Goal: Transaction & Acquisition: Purchase product/service

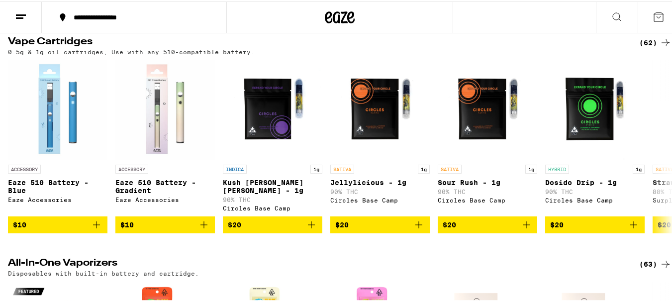
scroll to position [1244, 0]
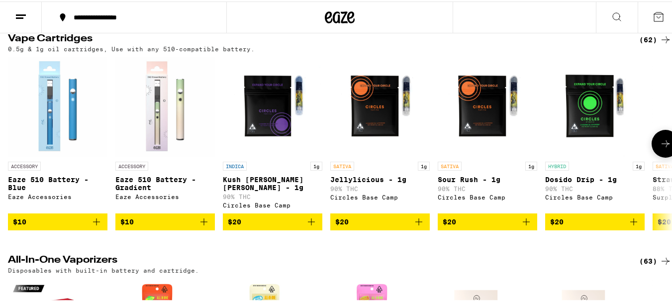
click at [664, 156] on button at bounding box center [666, 142] width 28 height 28
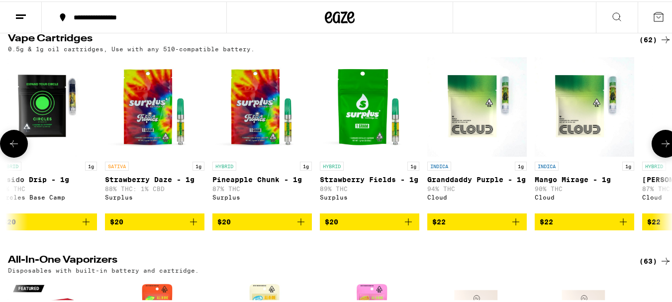
click at [664, 148] on icon at bounding box center [666, 142] width 12 height 12
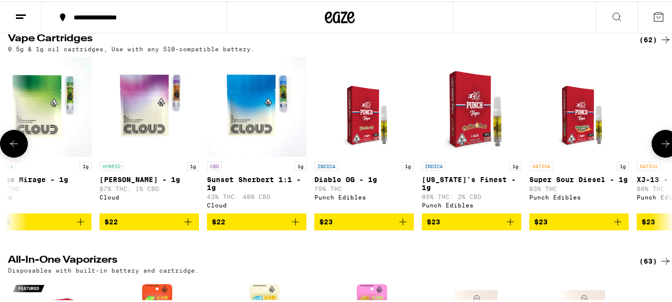
scroll to position [0, 1096]
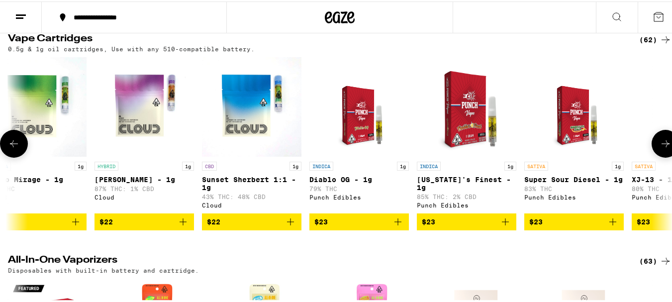
click at [664, 148] on icon at bounding box center [666, 142] width 12 height 12
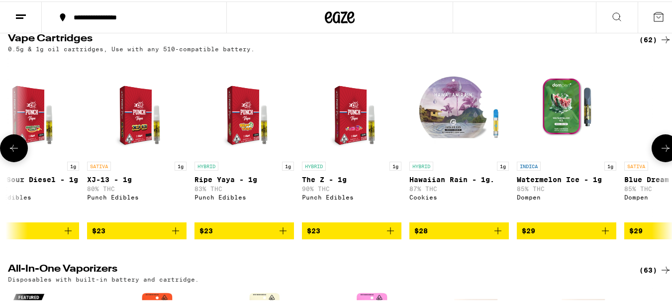
scroll to position [0, 1644]
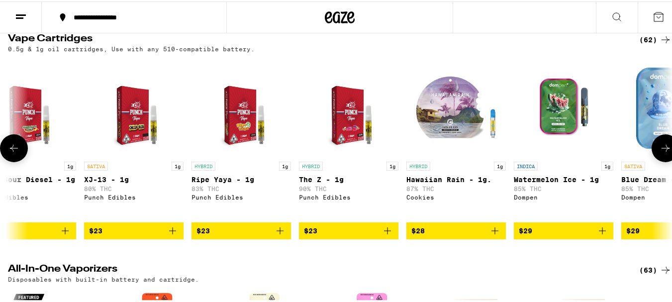
click at [664, 161] on button at bounding box center [666, 147] width 28 height 28
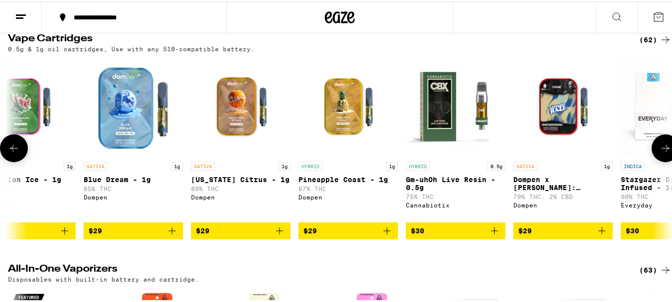
scroll to position [0, 2192]
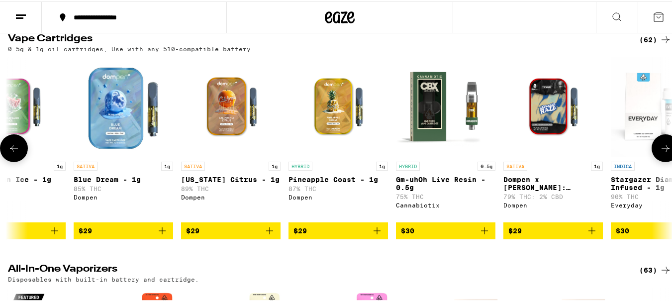
click at [660, 153] on icon at bounding box center [666, 147] width 12 height 12
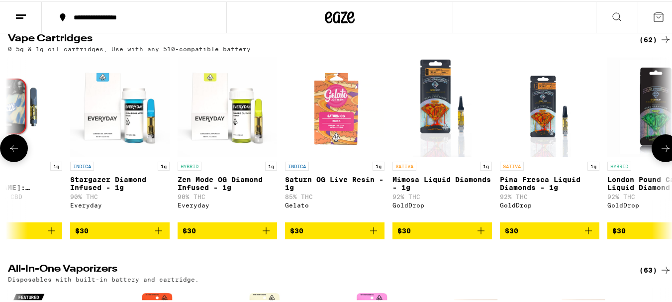
scroll to position [0, 2740]
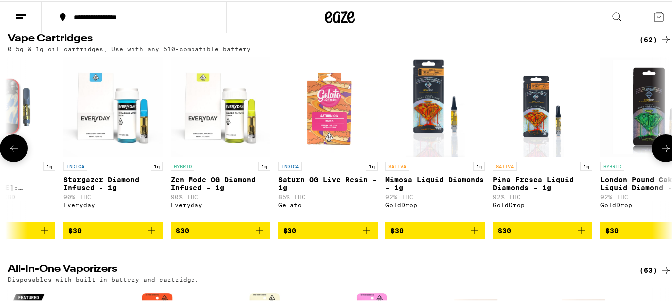
click at [660, 153] on icon at bounding box center [666, 147] width 12 height 12
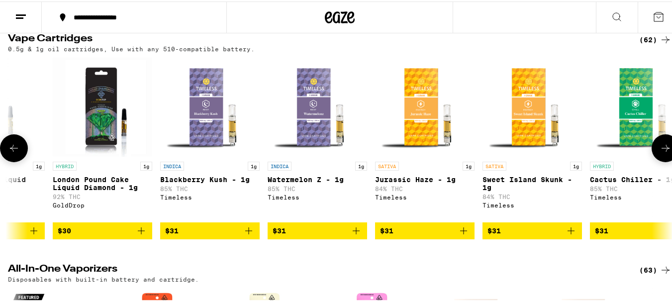
click at [660, 153] on icon at bounding box center [666, 147] width 12 height 12
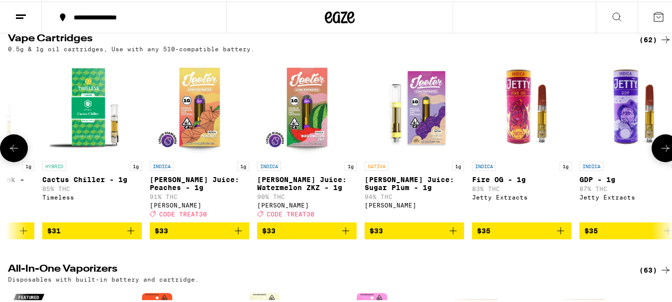
click at [660, 153] on icon at bounding box center [666, 147] width 12 height 12
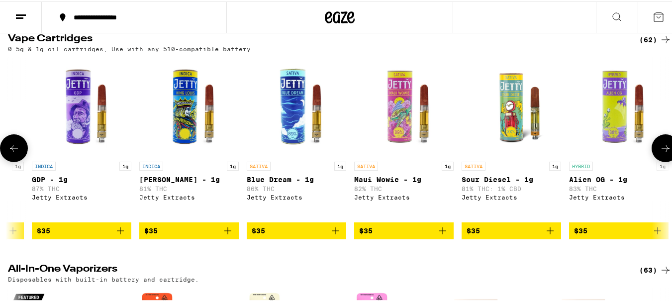
click at [660, 153] on icon at bounding box center [666, 147] width 12 height 12
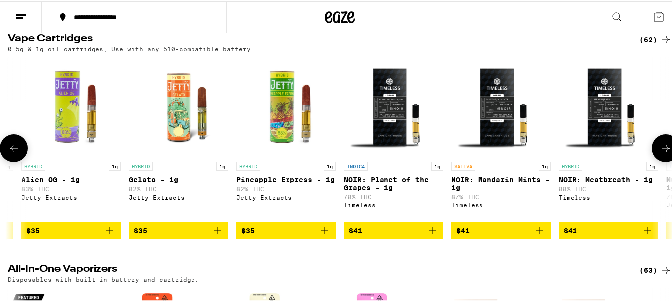
click at [660, 153] on icon at bounding box center [666, 147] width 12 height 12
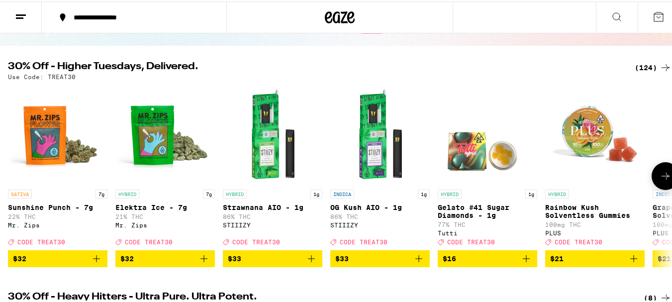
scroll to position [100, 0]
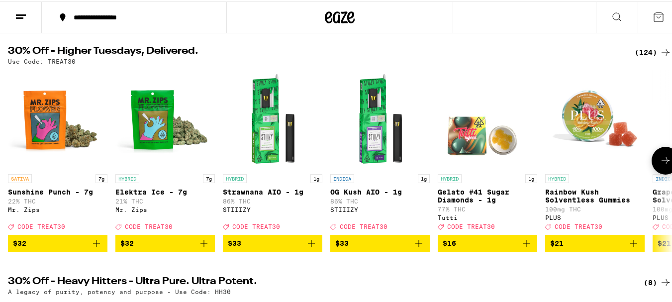
click at [662, 163] on icon at bounding box center [666, 159] width 8 height 7
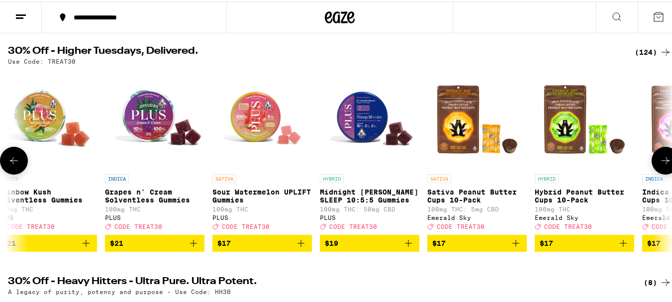
click at [662, 163] on icon at bounding box center [666, 159] width 8 height 7
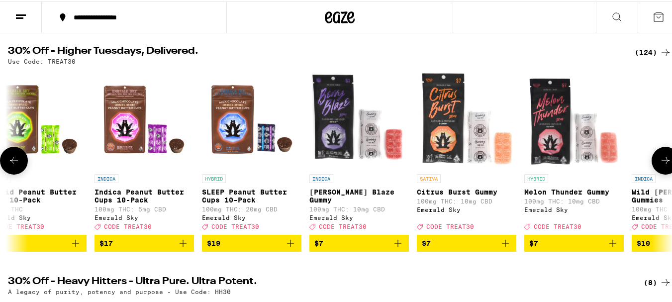
click at [662, 163] on icon at bounding box center [666, 159] width 8 height 7
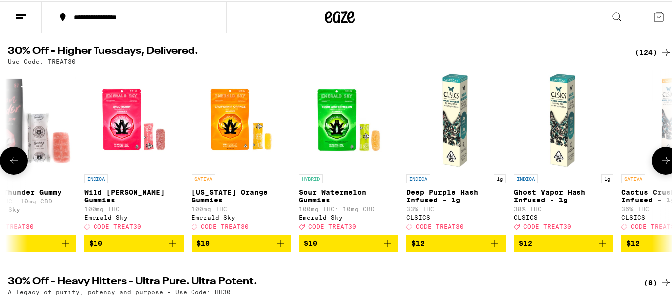
click at [662, 163] on icon at bounding box center [666, 159] width 8 height 7
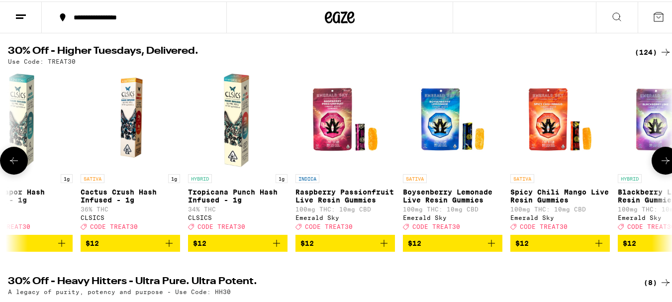
scroll to position [0, 2192]
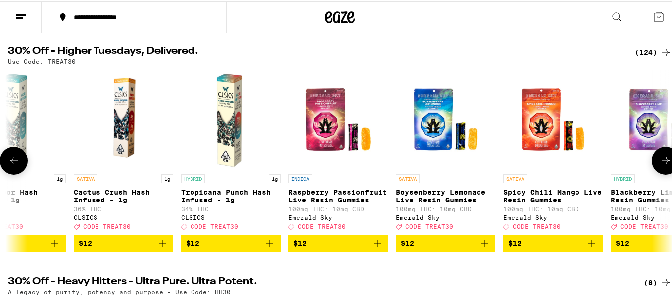
click at [662, 163] on icon at bounding box center [666, 159] width 8 height 7
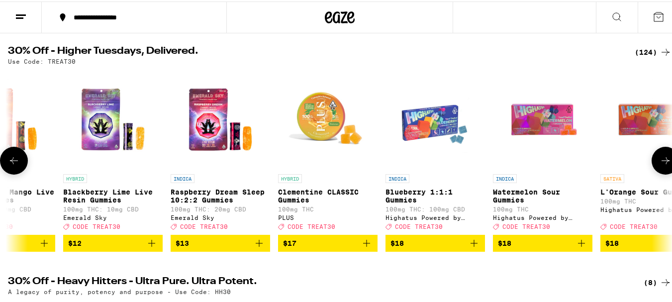
click at [662, 163] on icon at bounding box center [666, 159] width 8 height 7
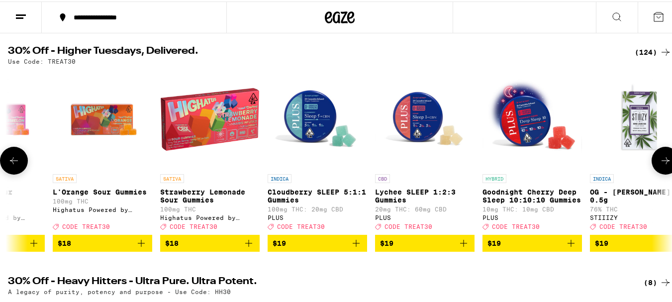
click at [662, 163] on icon at bounding box center [666, 159] width 8 height 7
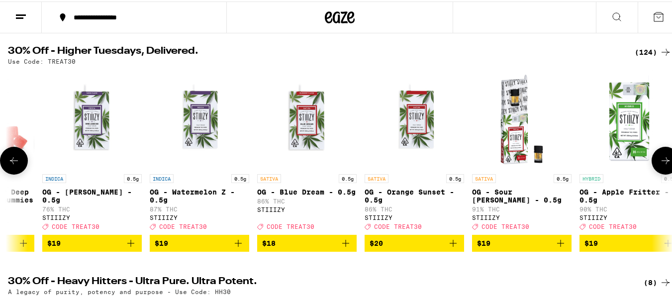
click at [662, 163] on icon at bounding box center [666, 159] width 8 height 7
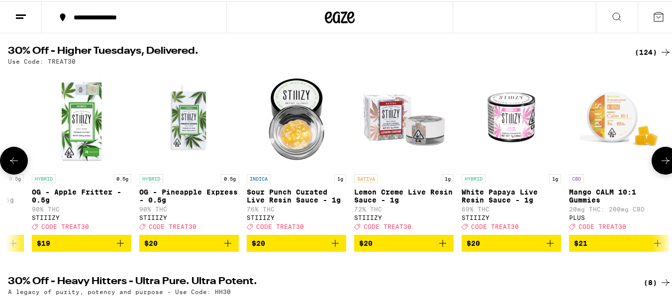
click at [662, 163] on icon at bounding box center [666, 159] width 8 height 7
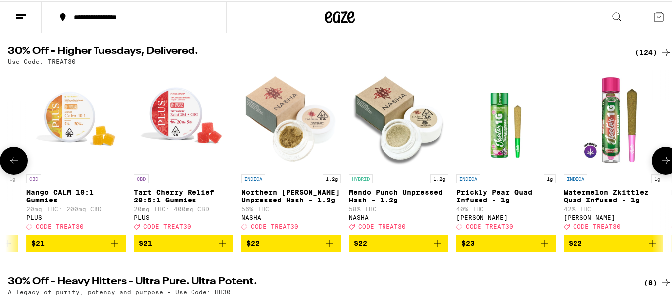
scroll to position [0, 4932]
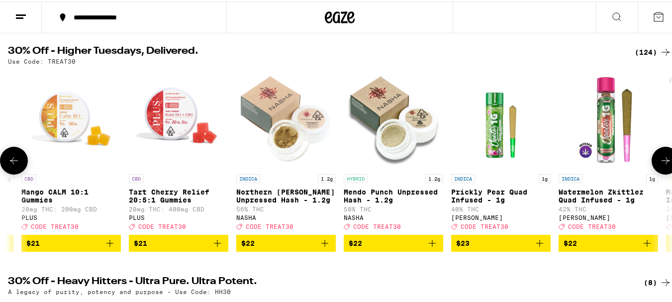
click at [662, 163] on icon at bounding box center [666, 159] width 8 height 7
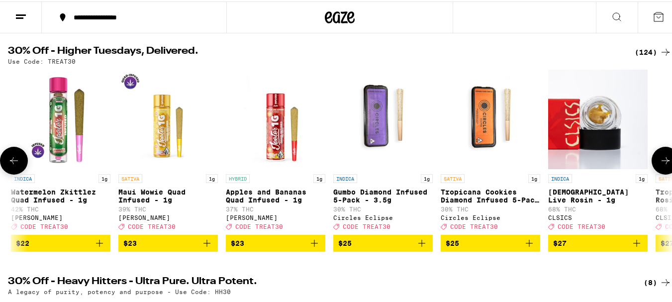
click at [662, 163] on icon at bounding box center [666, 159] width 8 height 7
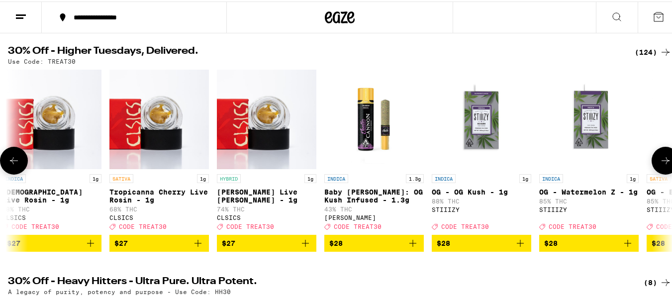
scroll to position [0, 6028]
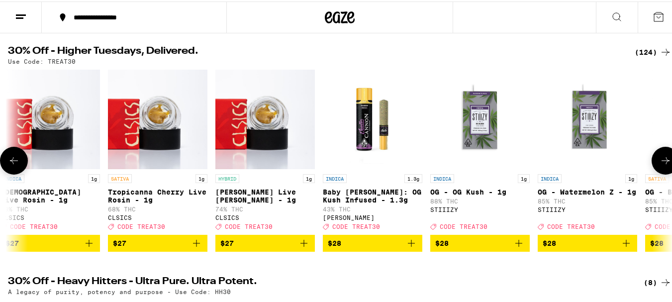
click at [664, 167] on button at bounding box center [666, 159] width 28 height 28
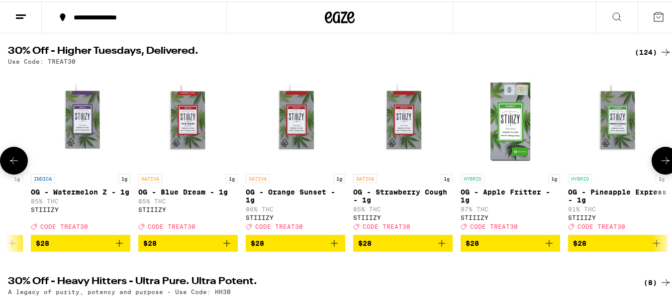
scroll to position [0, 6576]
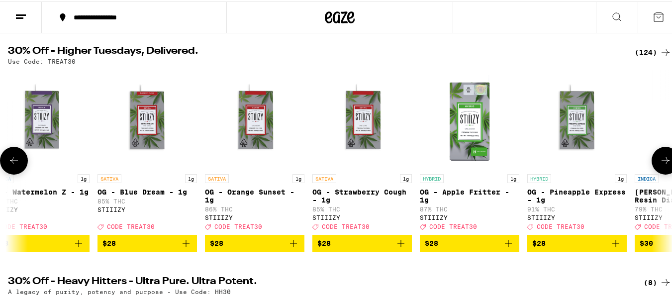
click at [664, 167] on button at bounding box center [666, 159] width 28 height 28
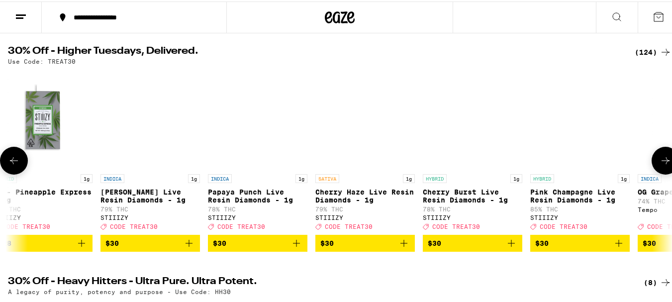
scroll to position [0, 7124]
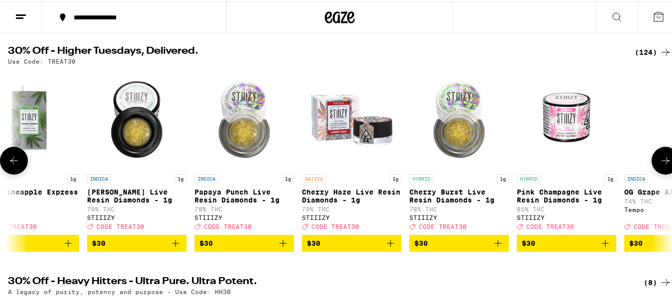
click at [665, 167] on button at bounding box center [666, 159] width 28 height 28
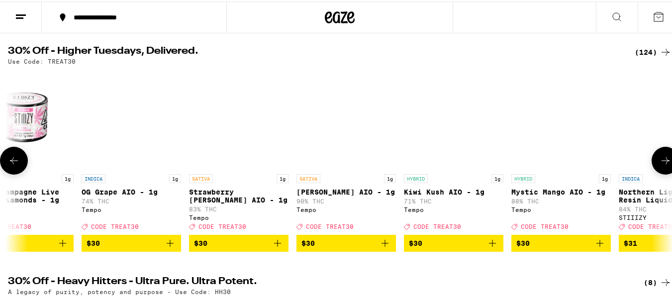
scroll to position [0, 7672]
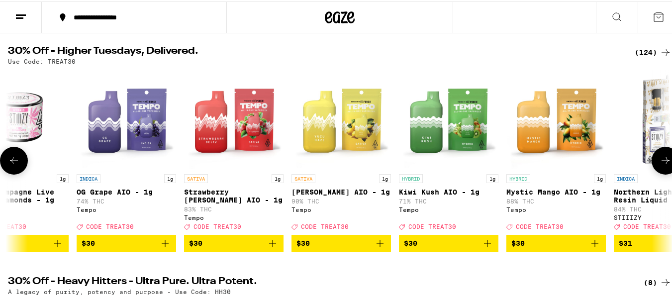
click at [666, 168] on button at bounding box center [666, 159] width 28 height 28
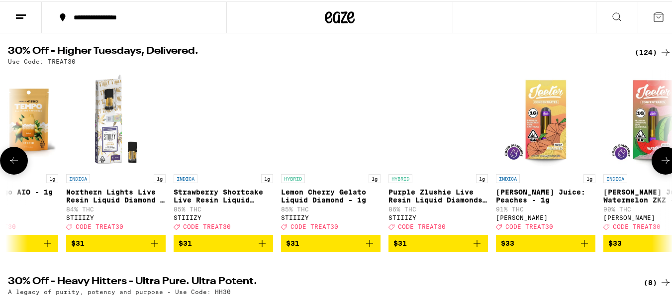
click at [666, 168] on button at bounding box center [666, 159] width 28 height 28
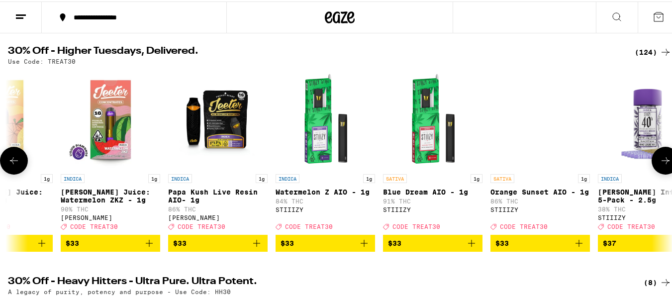
scroll to position [0, 8768]
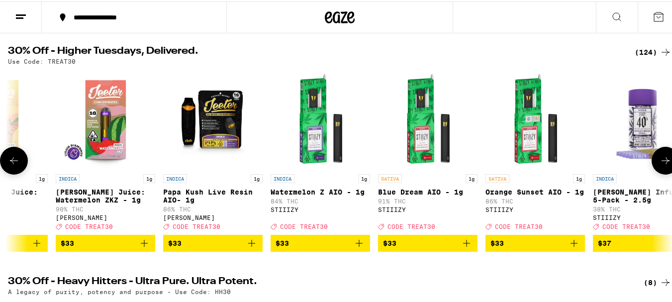
click at [668, 168] on button at bounding box center [666, 159] width 28 height 28
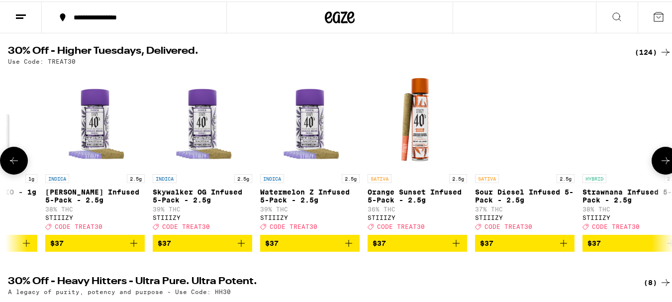
click at [668, 168] on button at bounding box center [666, 159] width 28 height 28
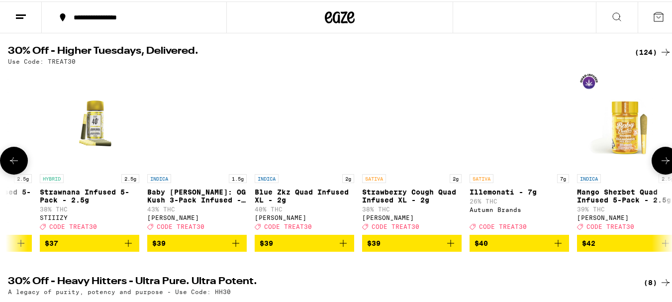
scroll to position [0, 9864]
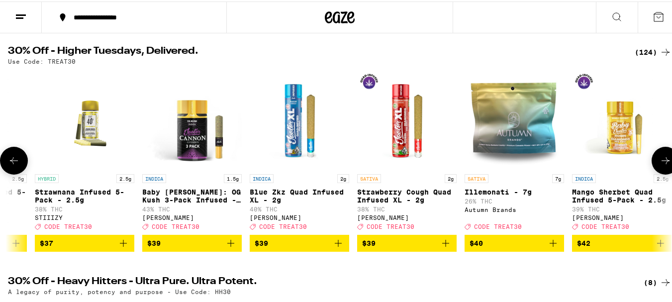
click at [660, 165] on icon at bounding box center [666, 159] width 12 height 12
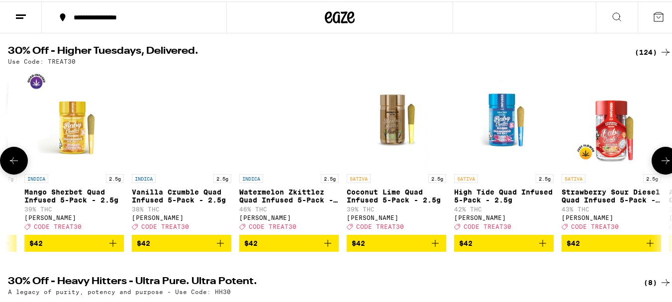
click at [660, 165] on icon at bounding box center [666, 159] width 12 height 12
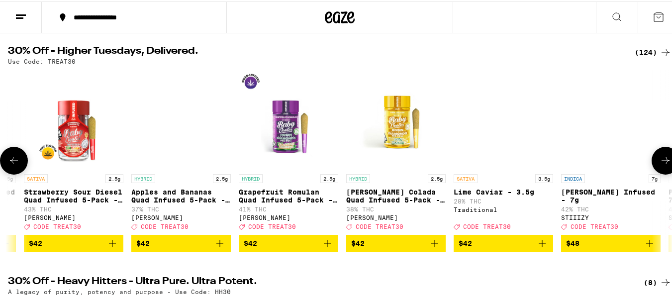
scroll to position [0, 10960]
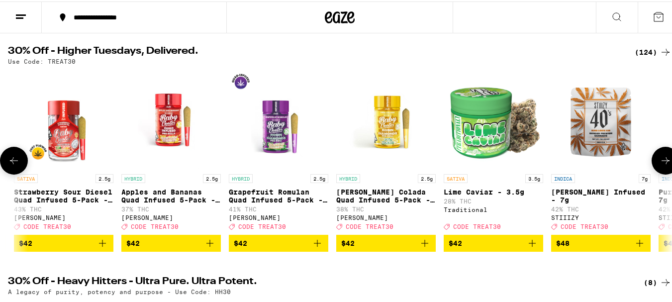
click at [660, 165] on icon at bounding box center [666, 159] width 12 height 12
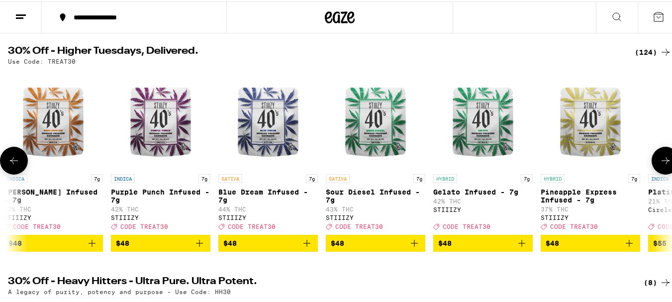
click at [660, 165] on icon at bounding box center [666, 159] width 12 height 12
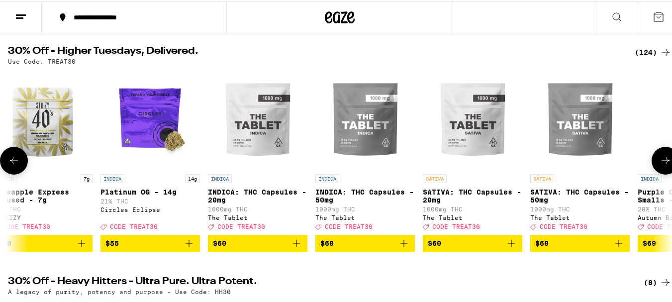
click at [660, 165] on icon at bounding box center [666, 159] width 12 height 12
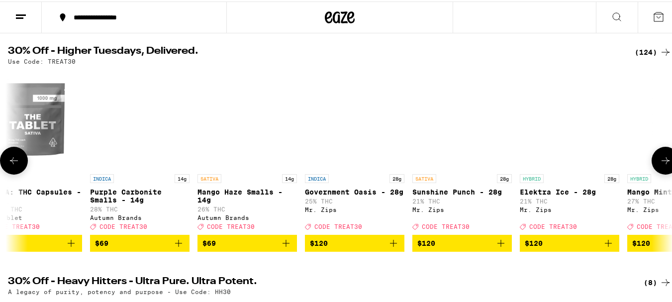
click at [660, 165] on icon at bounding box center [666, 159] width 12 height 12
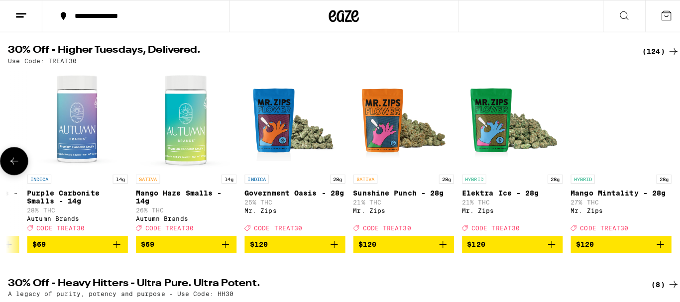
scroll to position [0, 12675]
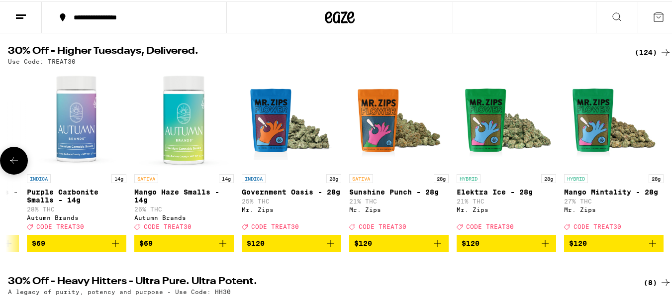
click at [660, 167] on div at bounding box center [666, 159] width 28 height 28
click at [438, 144] on img "Open page for Sunshine Punch - 28g from Mr. Zips" at bounding box center [399, 118] width 100 height 100
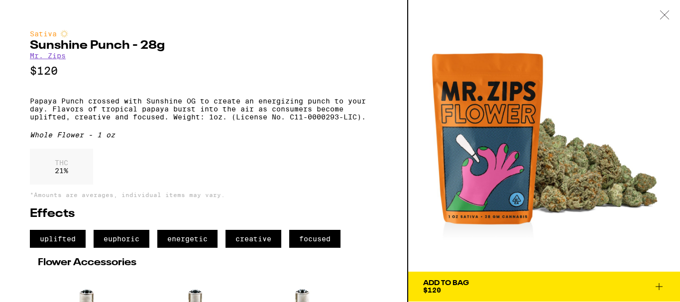
scroll to position [100, 0]
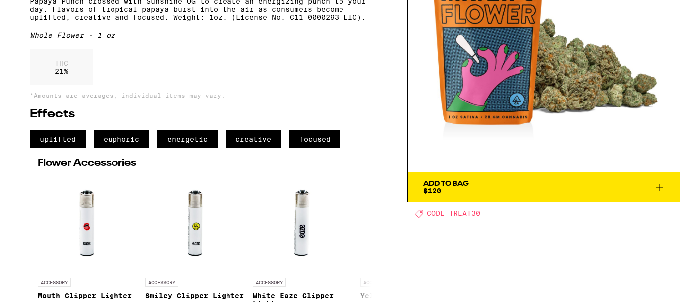
click at [569, 77] on img at bounding box center [544, 36] width 272 height 272
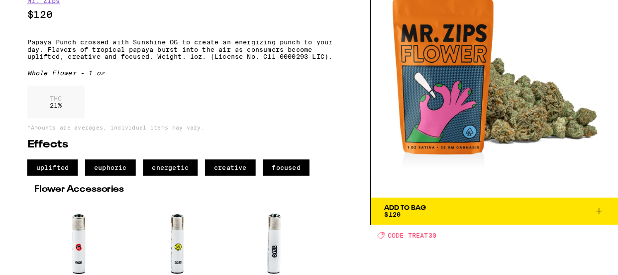
scroll to position [0, 0]
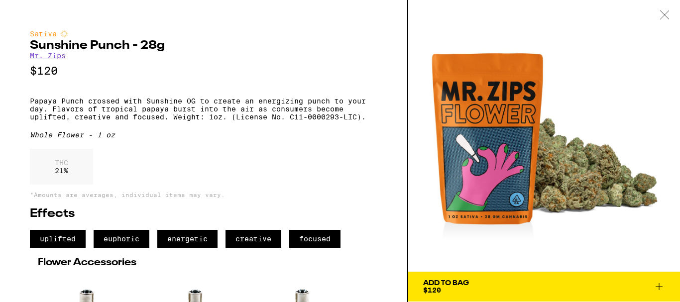
drag, startPoint x: 553, startPoint y: 174, endPoint x: 613, endPoint y: 107, distance: 89.9
drag, startPoint x: 613, startPoint y: 107, endPoint x: 623, endPoint y: 56, distance: 52.2
click at [623, 56] on img at bounding box center [544, 136] width 272 height 272
click at [563, 176] on img at bounding box center [544, 136] width 272 height 272
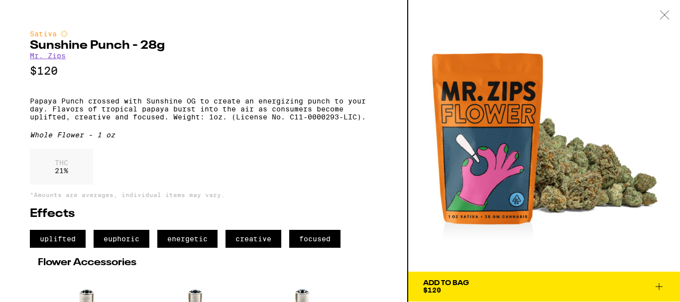
click at [564, 176] on img at bounding box center [544, 136] width 272 height 272
click at [566, 175] on img at bounding box center [544, 136] width 272 height 272
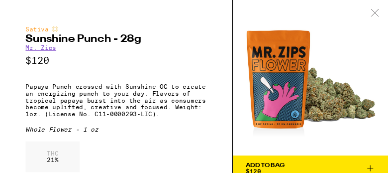
scroll to position [0, 5480]
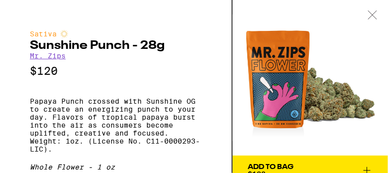
drag, startPoint x: 652, startPoint y: 2, endPoint x: 237, endPoint y: 96, distance: 425.2
drag, startPoint x: 237, startPoint y: 96, endPoint x: 325, endPoint y: 102, distance: 88.3
click at [325, 102] on img at bounding box center [310, 77] width 155 height 155
click at [326, 102] on img at bounding box center [310, 77] width 155 height 155
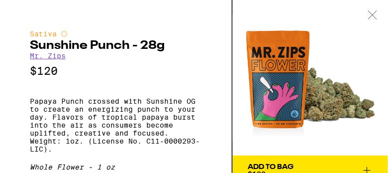
click at [375, 15] on icon at bounding box center [373, 14] width 10 height 9
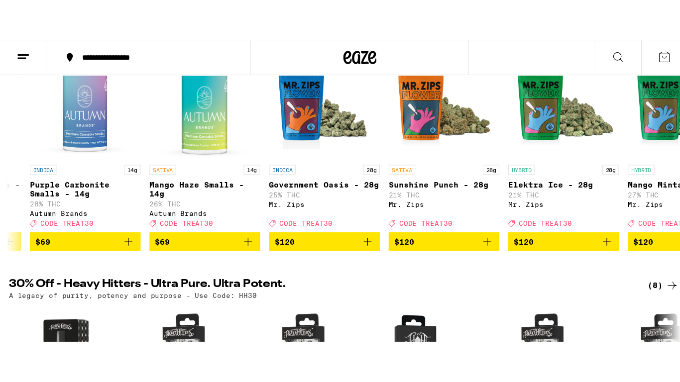
scroll to position [0, 5480]
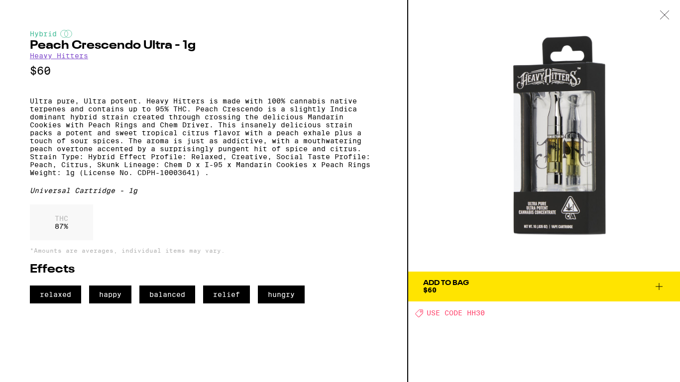
click at [664, 12] on icon at bounding box center [665, 14] width 10 height 9
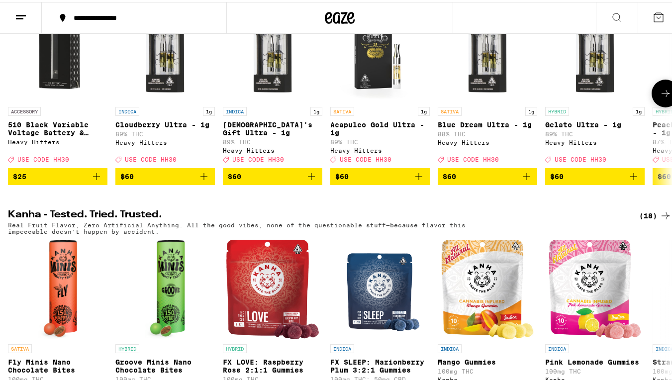
scroll to position [398, 0]
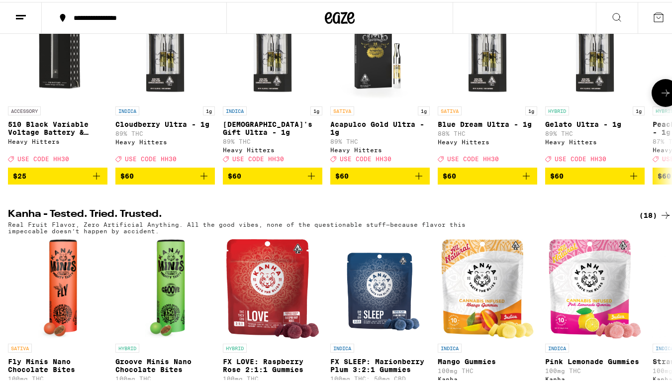
click at [661, 97] on icon at bounding box center [666, 91] width 12 height 12
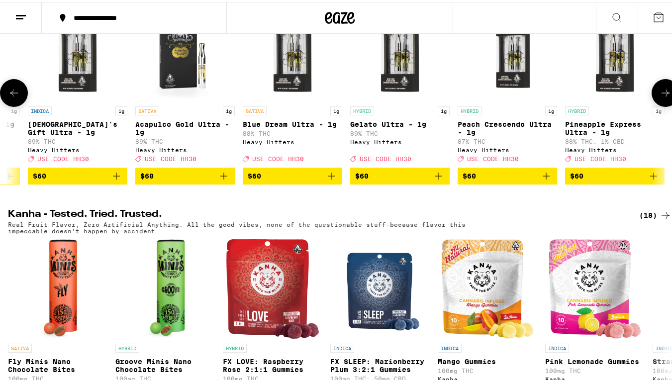
scroll to position [0, 204]
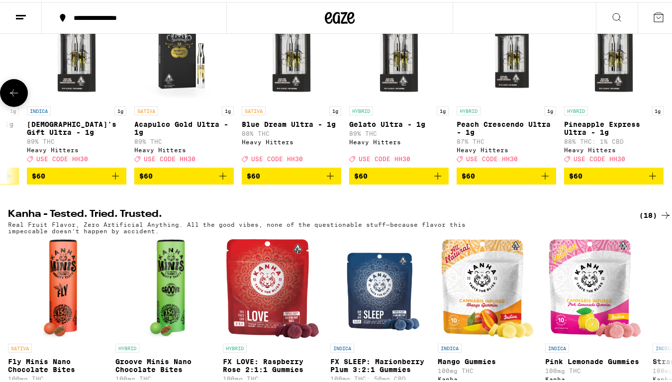
click at [660, 104] on div at bounding box center [666, 91] width 28 height 28
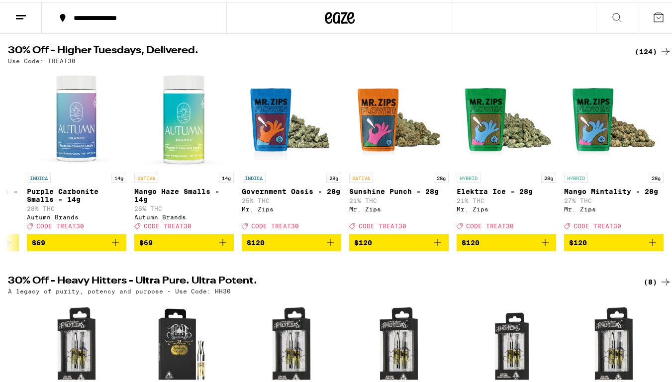
scroll to position [0, 0]
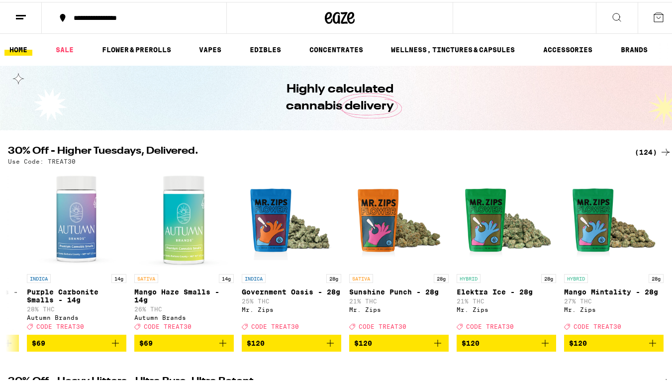
click at [584, 158] on div "Use Code: TREAT30" at bounding box center [340, 159] width 664 height 6
drag, startPoint x: 571, startPoint y: 158, endPoint x: 558, endPoint y: 158, distance: 13.0
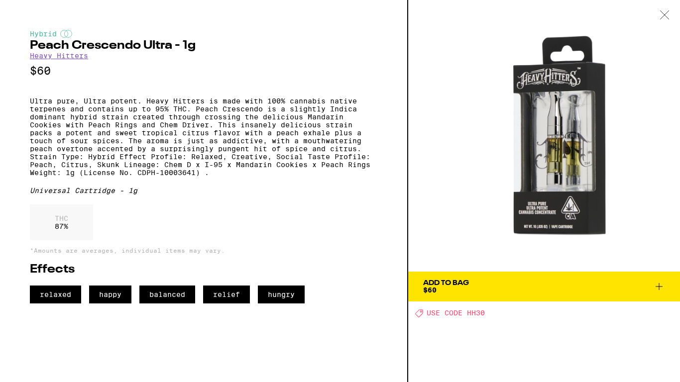
click at [662, 12] on icon at bounding box center [665, 14] width 10 height 9
